Goal: Task Accomplishment & Management: Manage account settings

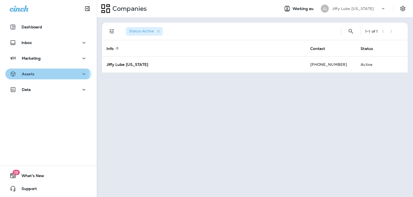
click at [23, 73] on p "Assets" at bounding box center [28, 74] width 13 height 4
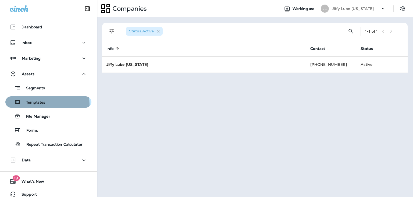
click at [38, 104] on p "Templates" at bounding box center [33, 102] width 24 height 5
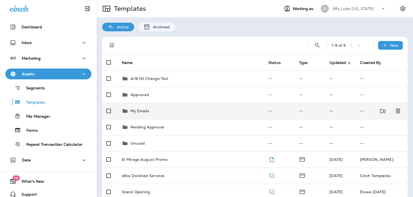
click at [150, 110] on div "My Emails" at bounding box center [191, 110] width 138 height 6
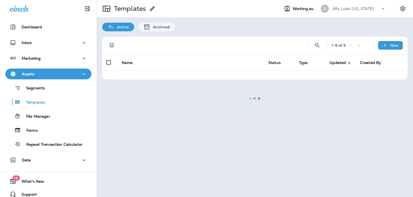
click at [150, 110] on div at bounding box center [255, 98] width 316 height 195
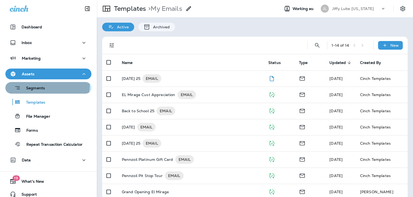
click at [37, 85] on div "Segments" at bounding box center [26, 87] width 37 height 8
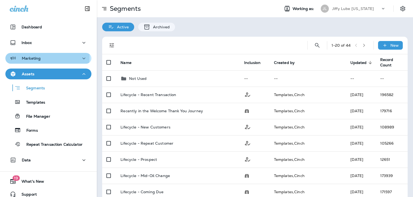
click at [28, 56] on p "Marketing" at bounding box center [31, 58] width 19 height 4
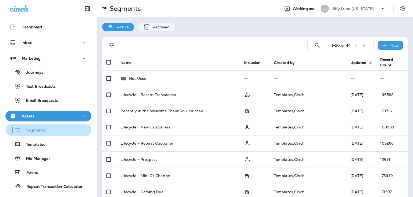
click at [34, 128] on p "Segments" at bounding box center [33, 130] width 24 height 5
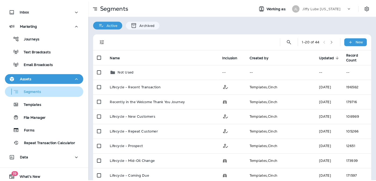
scroll to position [21, 0]
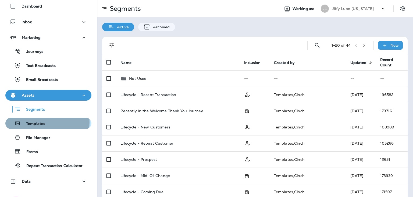
click at [38, 122] on p "Templates" at bounding box center [33, 123] width 24 height 5
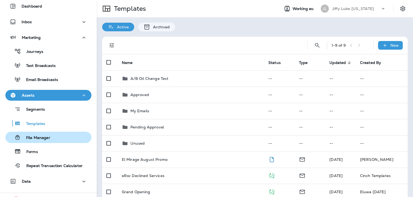
click at [37, 136] on p "File Manager" at bounding box center [36, 137] width 30 height 5
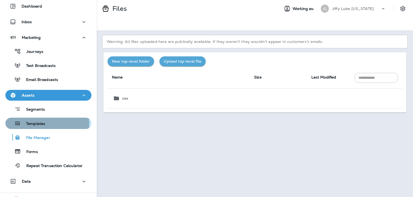
click at [37, 123] on p "Templates" at bounding box center [33, 123] width 24 height 5
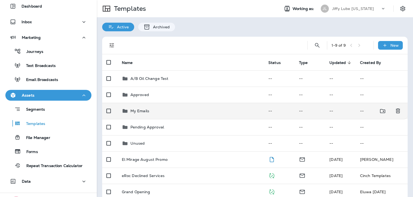
click at [140, 112] on p "My Emails" at bounding box center [140, 110] width 19 height 4
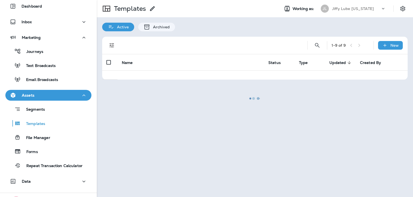
click at [140, 112] on div at bounding box center [255, 98] width 316 height 195
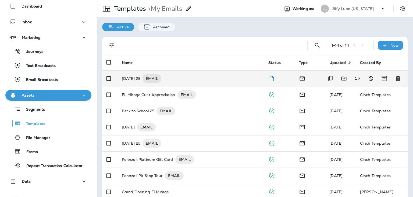
click at [140, 80] on p "[DATE] 25" at bounding box center [131, 78] width 19 height 9
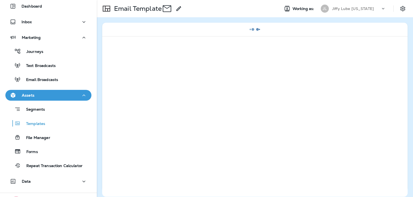
click at [139, 80] on div at bounding box center [255, 116] width 306 height 160
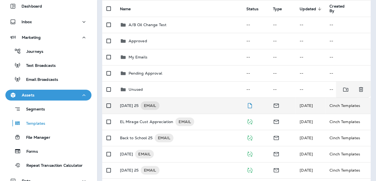
scroll to position [54, 0]
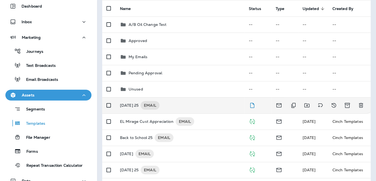
click at [137, 106] on p "[DATE] 25" at bounding box center [129, 105] width 19 height 9
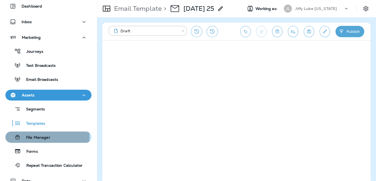
click at [45, 136] on p "File Manager" at bounding box center [36, 137] width 30 height 5
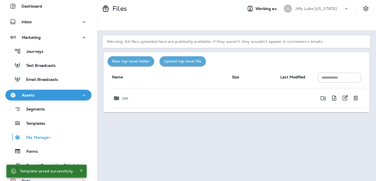
click at [121, 95] on div "csv" at bounding box center [168, 98] width 110 height 6
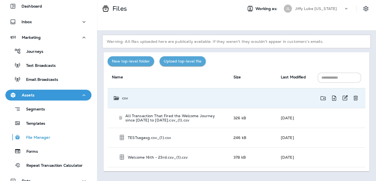
click at [121, 95] on div "csv" at bounding box center [169, 98] width 112 height 6
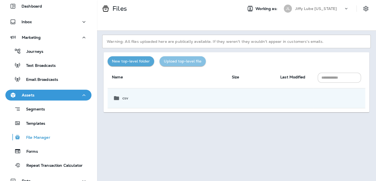
click at [183, 62] on button "Upload top-level file" at bounding box center [183, 61] width 46 height 10
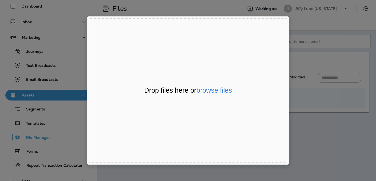
click at [308, 18] on div "File Uploader Window (Press escape to close)" at bounding box center [188, 90] width 376 height 181
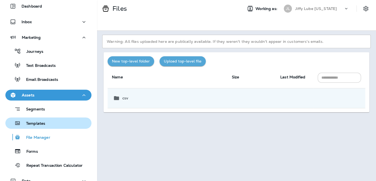
click at [36, 120] on div "Templates" at bounding box center [27, 123] width 38 height 8
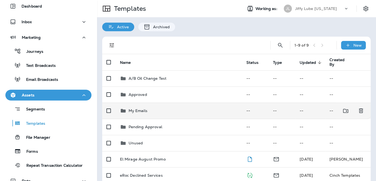
click at [136, 110] on p "My Emails" at bounding box center [138, 110] width 19 height 4
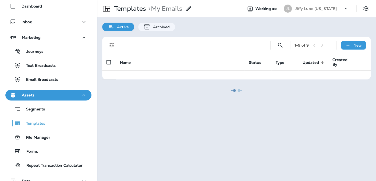
click at [136, 110] on div at bounding box center [236, 91] width 278 height 180
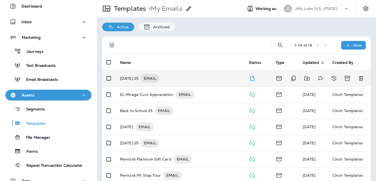
click at [137, 79] on p "[DATE] 25" at bounding box center [129, 78] width 19 height 9
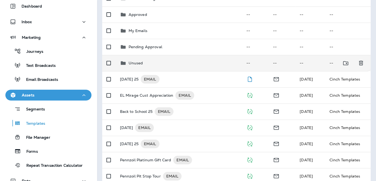
scroll to position [81, 0]
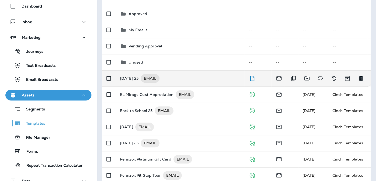
click at [132, 80] on p "[DATE] 25" at bounding box center [129, 78] width 19 height 9
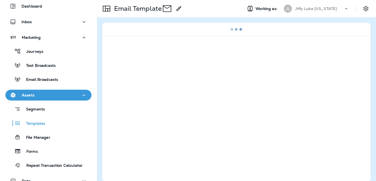
click at [132, 80] on div at bounding box center [236, 108] width 269 height 145
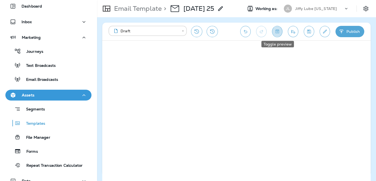
click at [277, 30] on icon "Toggle preview" at bounding box center [277, 31] width 3 height 3
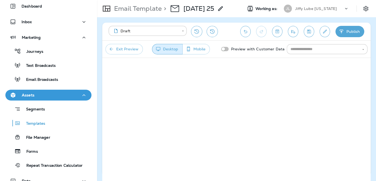
click at [131, 48] on button "Exit Preview" at bounding box center [124, 49] width 37 height 10
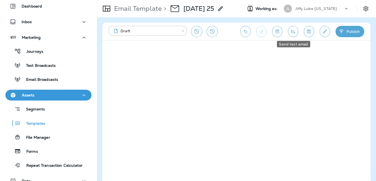
click at [294, 31] on icon "Send test email" at bounding box center [293, 31] width 6 height 5
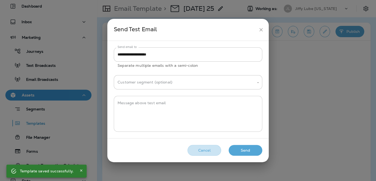
drag, startPoint x: 196, startPoint y: 148, endPoint x: 259, endPoint y: 111, distance: 73.0
click at [196, 148] on button "Cancel" at bounding box center [205, 150] width 34 height 11
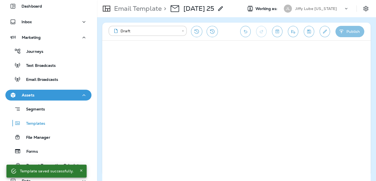
click at [349, 30] on button "Publish" at bounding box center [350, 31] width 29 height 11
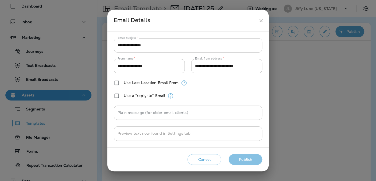
click at [247, 161] on button "Publish" at bounding box center [246, 159] width 34 height 11
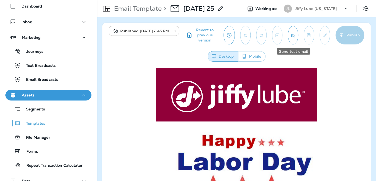
click at [293, 34] on icon "Send test email" at bounding box center [293, 35] width 6 height 5
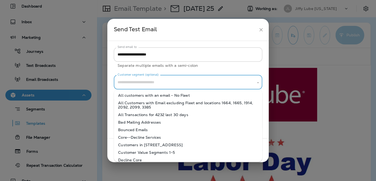
drag, startPoint x: 213, startPoint y: 85, endPoint x: 210, endPoint y: 84, distance: 3.1
click at [213, 85] on input "Customer segment (optional)" at bounding box center [184, 82] width 136 height 9
click at [158, 95] on li "All customers with an email - No Fleet" at bounding box center [188, 96] width 149 height 8
type input "**********"
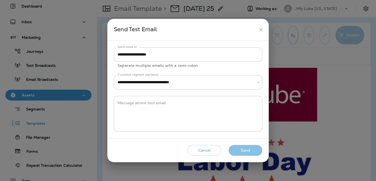
click at [246, 150] on button "Send" at bounding box center [246, 150] width 34 height 11
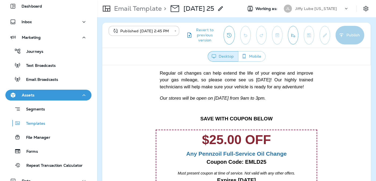
scroll to position [188, 0]
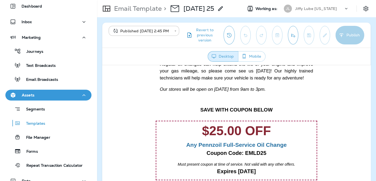
click at [266, 92] on span "Our stores will be open on [DATE] from 9am to 3pm." at bounding box center [213, 88] width 106 height 5
click at [271, 93] on p "Our stores will be open on [DATE] from 9am to 3pm." at bounding box center [236, 89] width 153 height 7
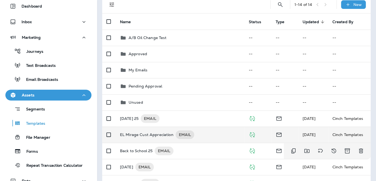
scroll to position [54, 0]
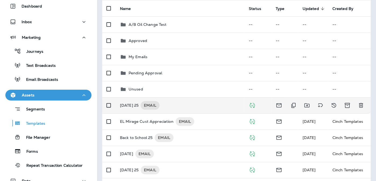
click at [134, 103] on p "[DATE] 25" at bounding box center [129, 105] width 19 height 9
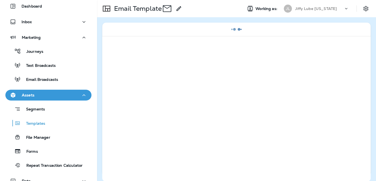
click at [134, 103] on div at bounding box center [236, 108] width 269 height 145
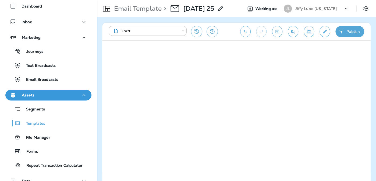
click at [350, 34] on button "Publish" at bounding box center [350, 31] width 29 height 11
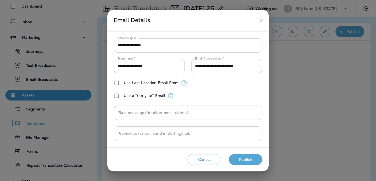
drag, startPoint x: 350, startPoint y: 34, endPoint x: 338, endPoint y: 37, distance: 13.1
click at [350, 34] on div "**********" at bounding box center [188, 90] width 376 height 181
drag, startPoint x: 208, startPoint y: 163, endPoint x: 253, endPoint y: 133, distance: 54.5
click at [207, 159] on button "Cancel" at bounding box center [205, 159] width 34 height 11
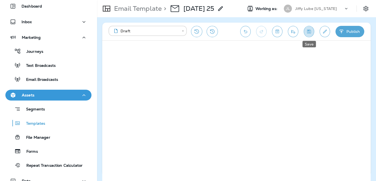
click at [308, 32] on icon "Save" at bounding box center [309, 31] width 6 height 5
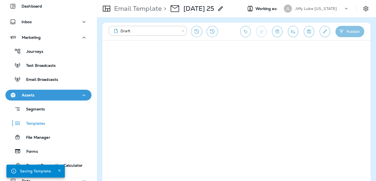
click at [347, 33] on button "Publish" at bounding box center [350, 31] width 29 height 11
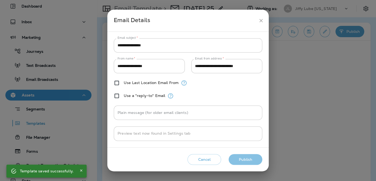
click at [244, 161] on button "Publish" at bounding box center [246, 159] width 34 height 11
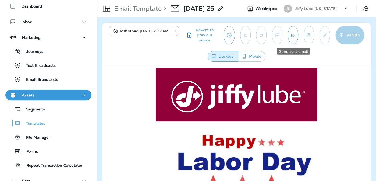
click at [293, 33] on icon "Send test email" at bounding box center [293, 35] width 6 height 5
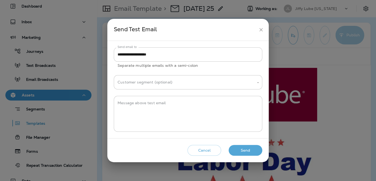
click at [242, 149] on button "Send" at bounding box center [246, 150] width 34 height 11
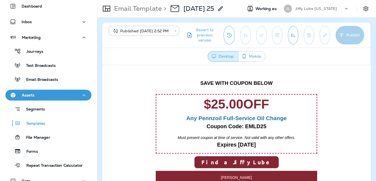
scroll to position [215, 0]
click at [284, 66] on p "Our stores will be open on [DATE] from 9am to 3pm." at bounding box center [236, 62] width 153 height 7
click at [273, 65] on span "Our stores will be open on [DATE] from 9am to 3pm." at bounding box center [216, 61] width 113 height 5
click at [283, 66] on p "Our stores will be open on [DATE] from 9am to 3pm." at bounding box center [236, 62] width 153 height 7
click at [282, 66] on p "Our stores will be open on [DATE] from 9am to 3pm." at bounding box center [236, 62] width 153 height 7
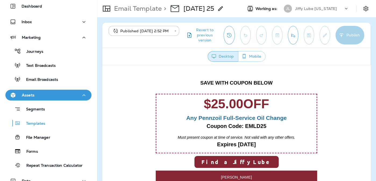
drag, startPoint x: 280, startPoint y: 91, endPoint x: 159, endPoint y: 90, distance: 121.1
click at [160, 66] on p "Our stores will be open on [DATE] from 9am to 3pm." at bounding box center [236, 62] width 153 height 7
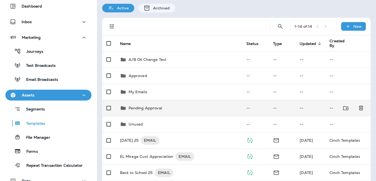
scroll to position [27, 0]
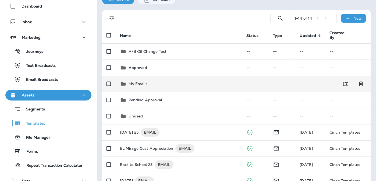
click at [132, 83] on p "My Emails" at bounding box center [138, 84] width 19 height 4
click at [132, 82] on p "My Emails" at bounding box center [138, 84] width 19 height 4
click at [132, 83] on p "My Emails" at bounding box center [138, 84] width 19 height 4
click at [136, 82] on p "My Emails" at bounding box center [138, 84] width 19 height 4
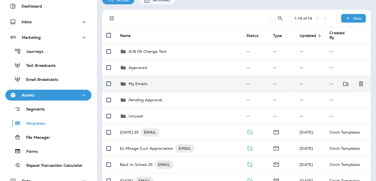
click at [135, 82] on p "My Emails" at bounding box center [138, 84] width 19 height 4
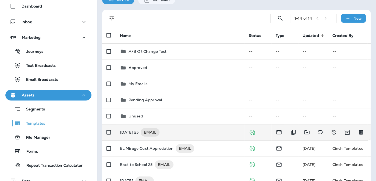
click at [124, 131] on p "[DATE] 25" at bounding box center [129, 132] width 19 height 9
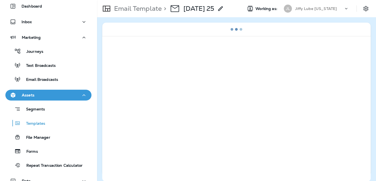
click at [124, 131] on div at bounding box center [236, 108] width 269 height 145
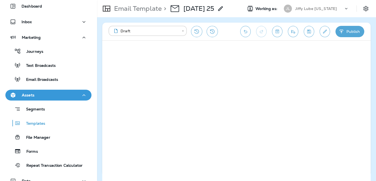
click at [372, 72] on div "**********" at bounding box center [236, 99] width 279 height 164
click at [309, 30] on icon "Save" at bounding box center [309, 32] width 4 height 4
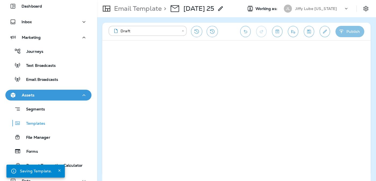
click at [349, 31] on button "Publish" at bounding box center [350, 31] width 29 height 11
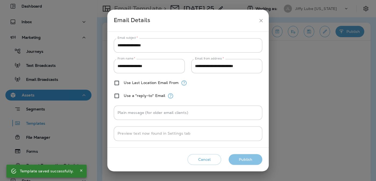
click at [238, 159] on button "Publish" at bounding box center [246, 159] width 34 height 11
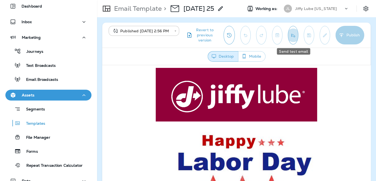
click at [295, 36] on icon "Send test email" at bounding box center [293, 35] width 6 height 5
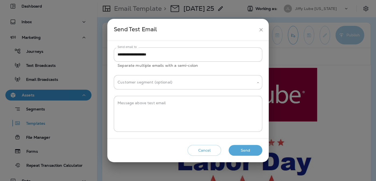
click at [247, 149] on button "Send" at bounding box center [246, 150] width 34 height 11
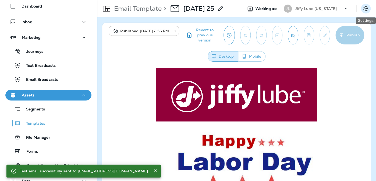
click at [366, 9] on icon "Settings" at bounding box center [366, 8] width 6 height 6
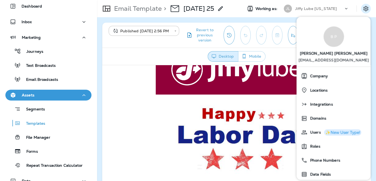
drag, startPoint x: 220, startPoint y: 103, endPoint x: 224, endPoint y: 96, distance: 9.0
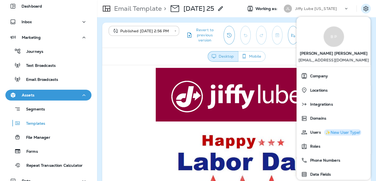
click at [331, 38] on div "B P" at bounding box center [334, 36] width 20 height 20
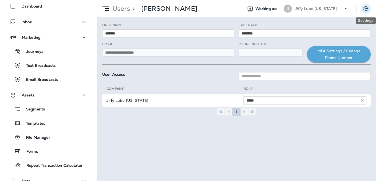
click at [370, 10] on button "Settings" at bounding box center [366, 9] width 10 height 10
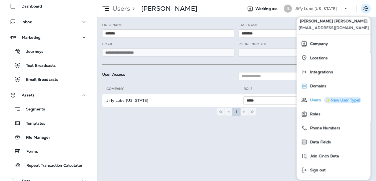
scroll to position [34, 0]
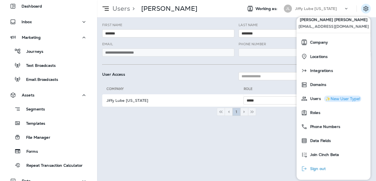
click at [319, 170] on span "Sign out" at bounding box center [316, 169] width 18 height 5
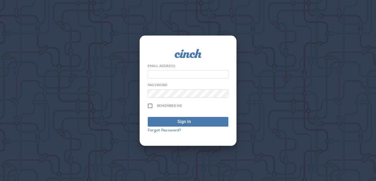
type input "**********"
